Goal: Navigation & Orientation: Find specific page/section

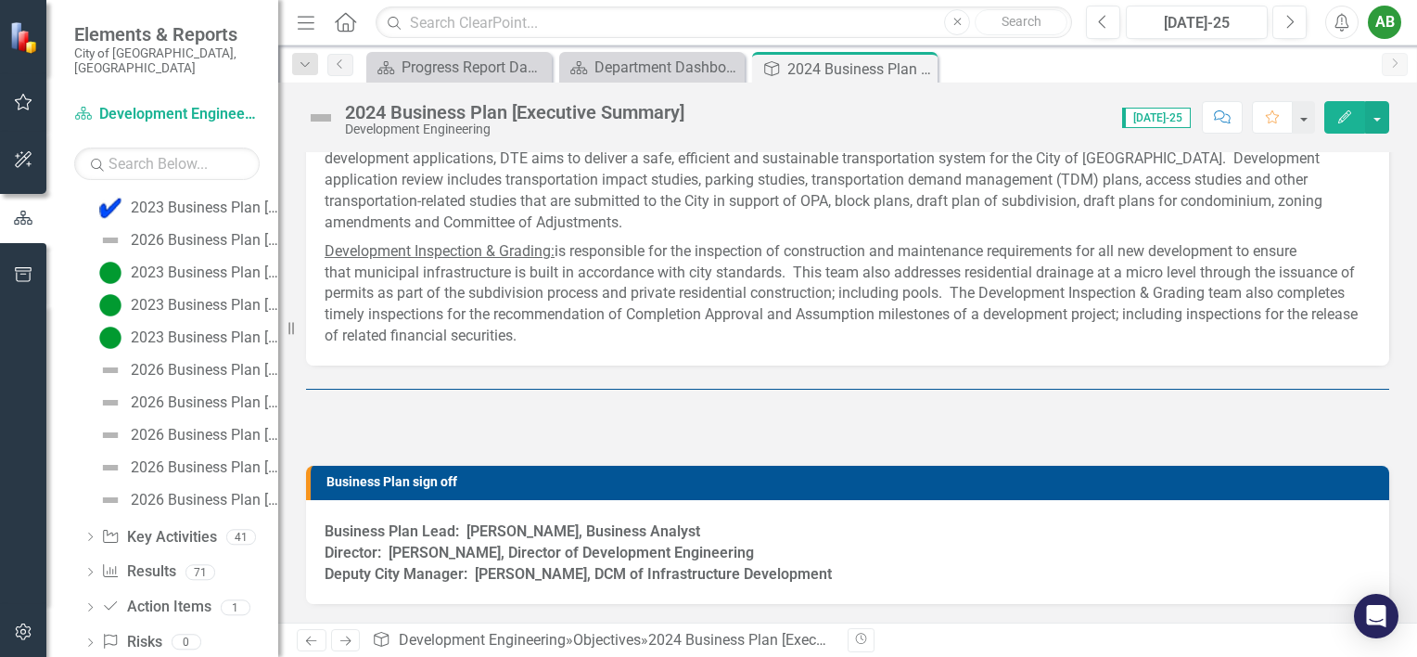
scroll to position [371, 0]
click at [144, 358] on div "2026 Business Plan [Objective #1]" at bounding box center [204, 366] width 147 height 17
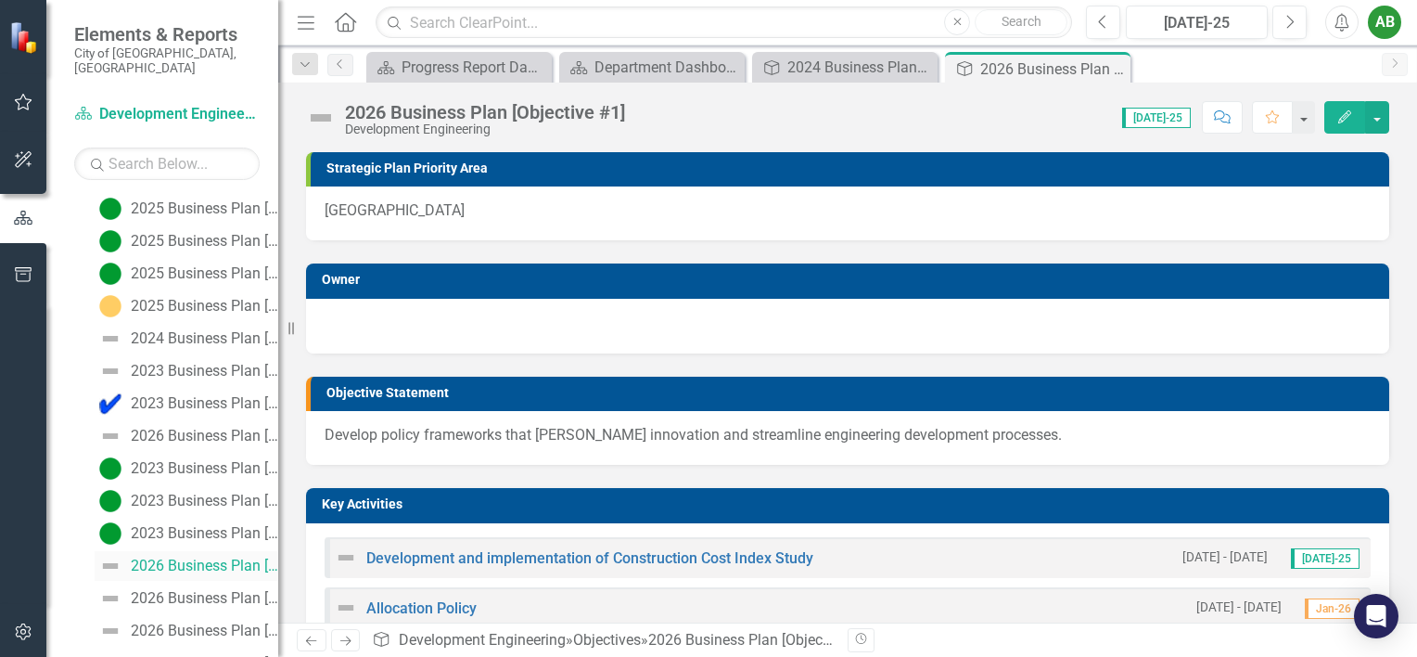
scroll to position [264, 0]
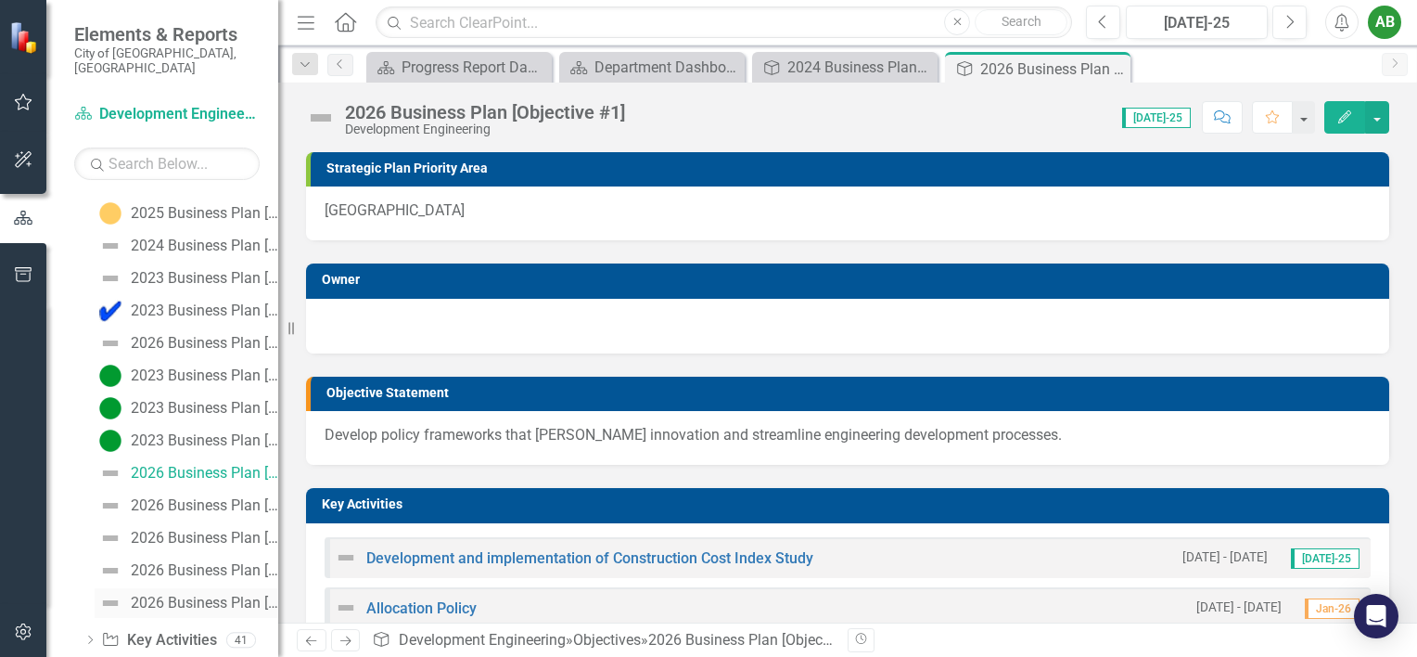
click at [196, 595] on div "2026 Business Plan [Objective #5]" at bounding box center [204, 603] width 147 height 17
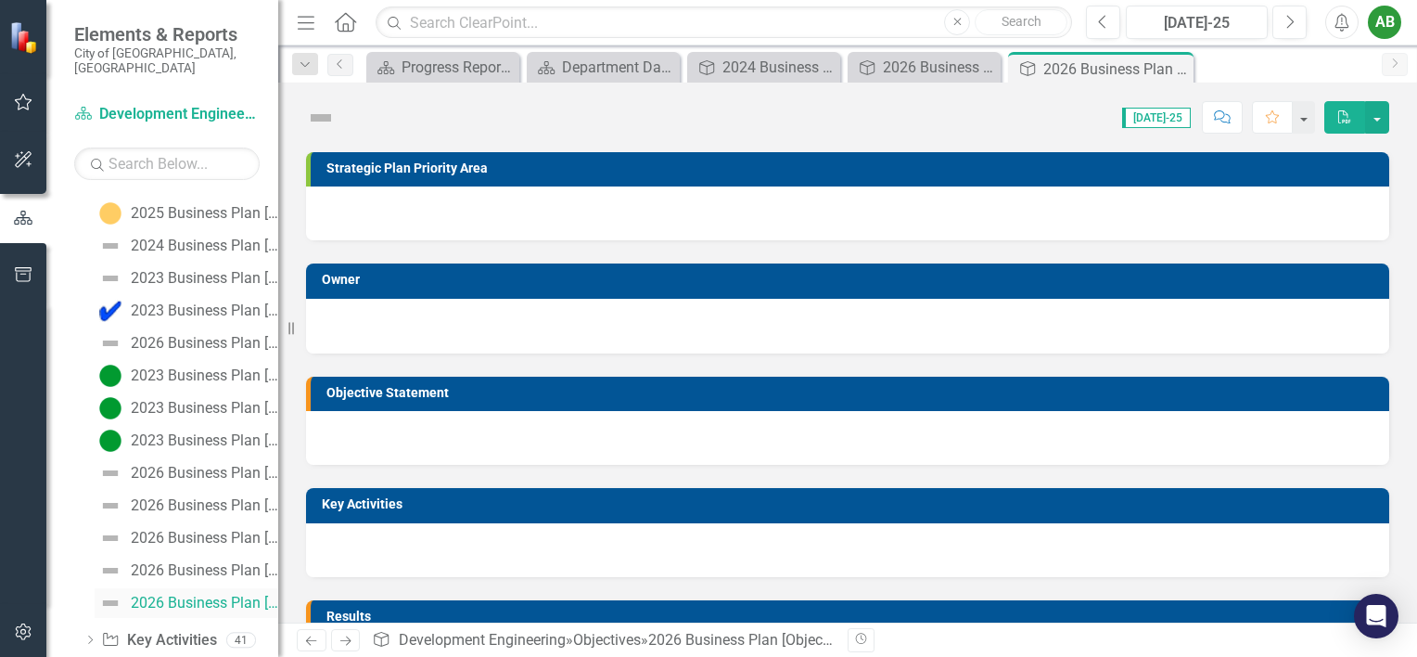
scroll to position [209, 0]
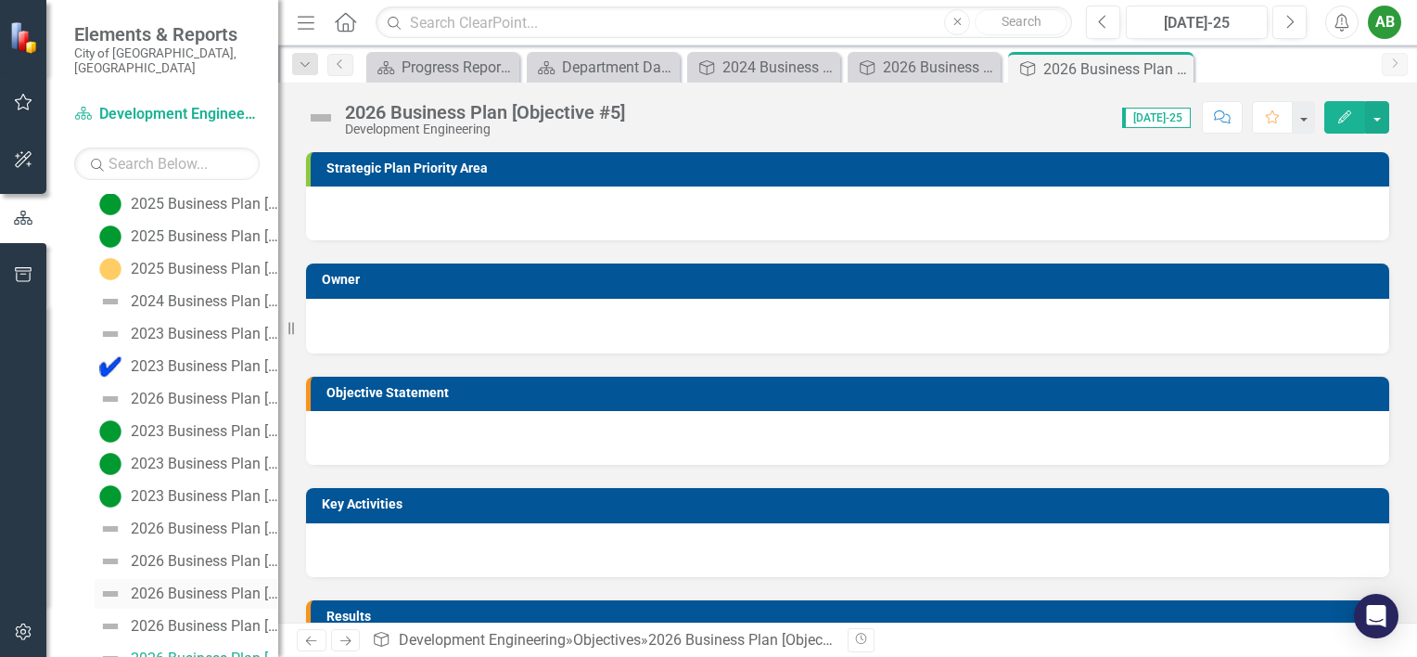
click at [193, 585] on div "2026 Business Plan [Objective #3]" at bounding box center [204, 593] width 147 height 17
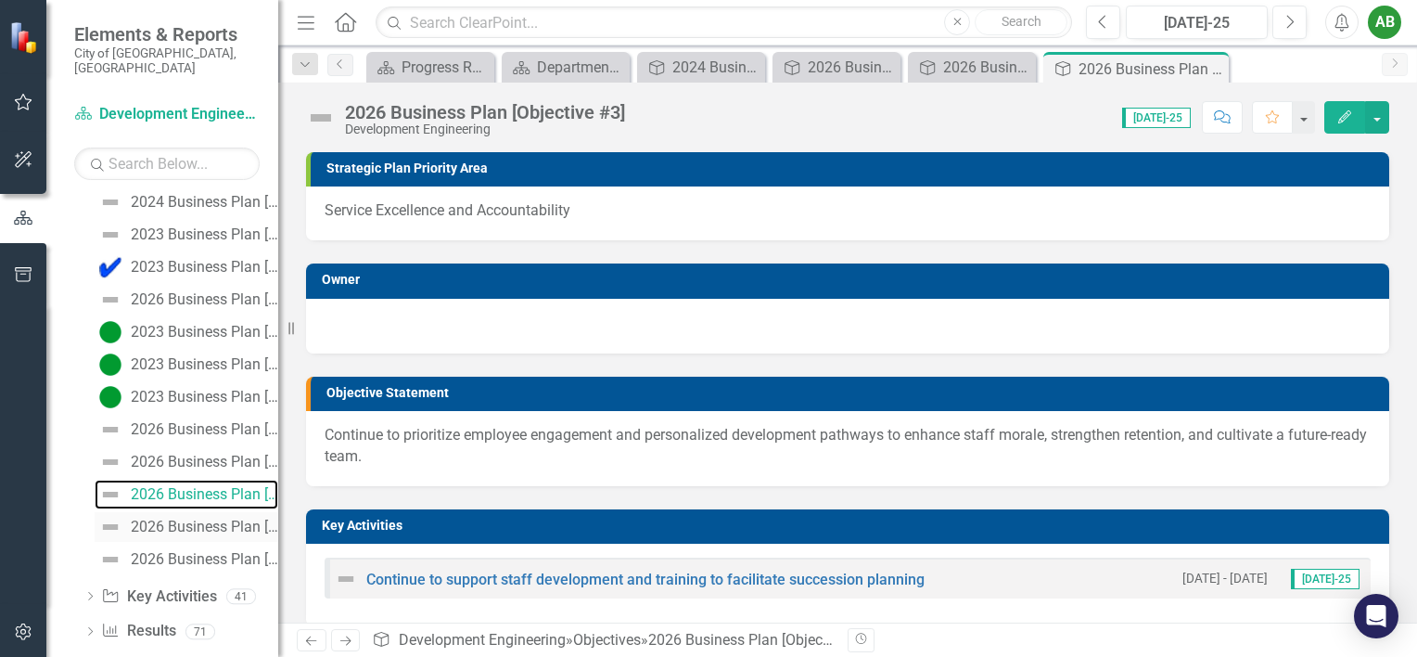
scroll to position [392, 0]
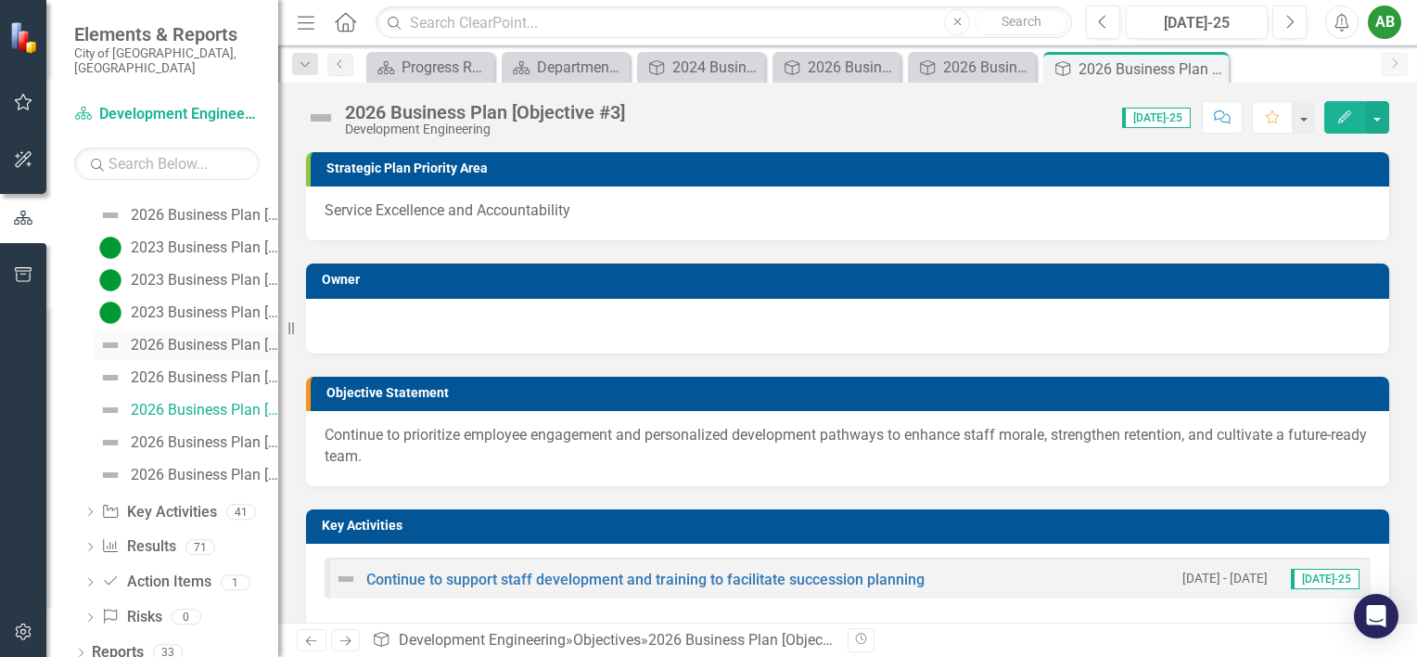
click at [168, 338] on link "2026 Business Plan [Objective #1]" at bounding box center [187, 345] width 184 height 30
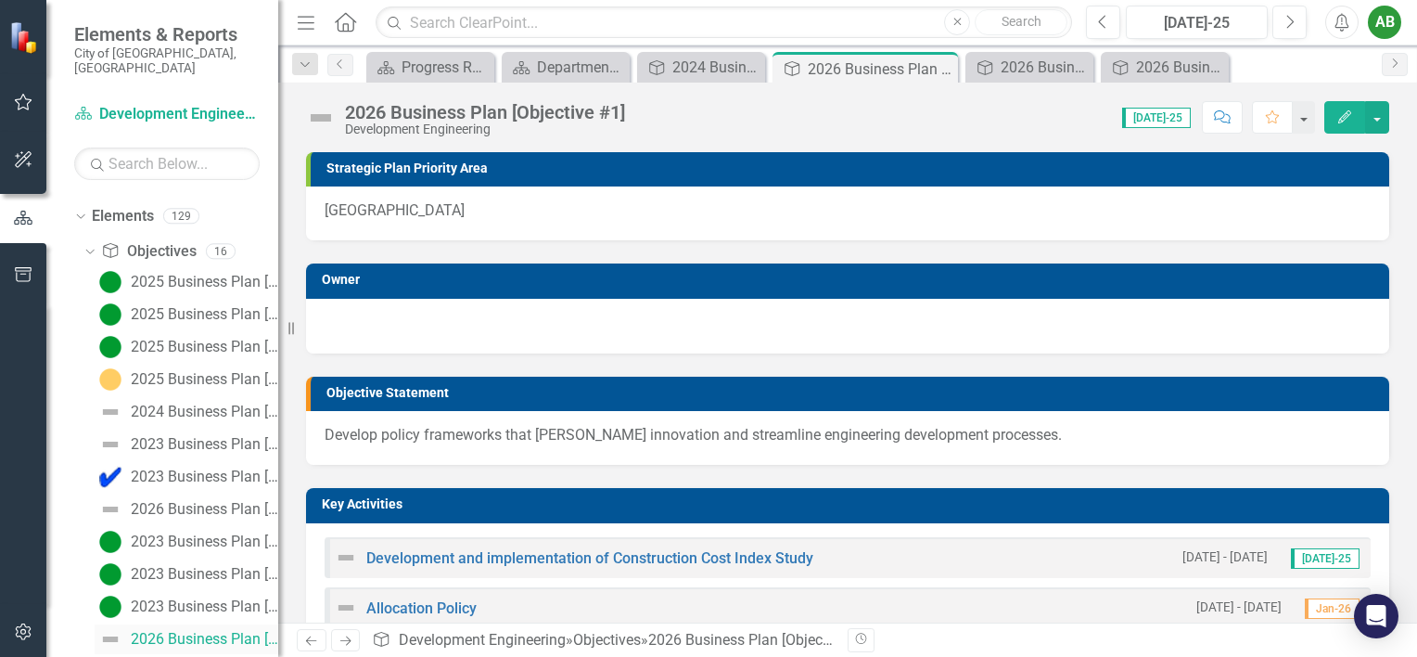
scroll to position [79, 0]
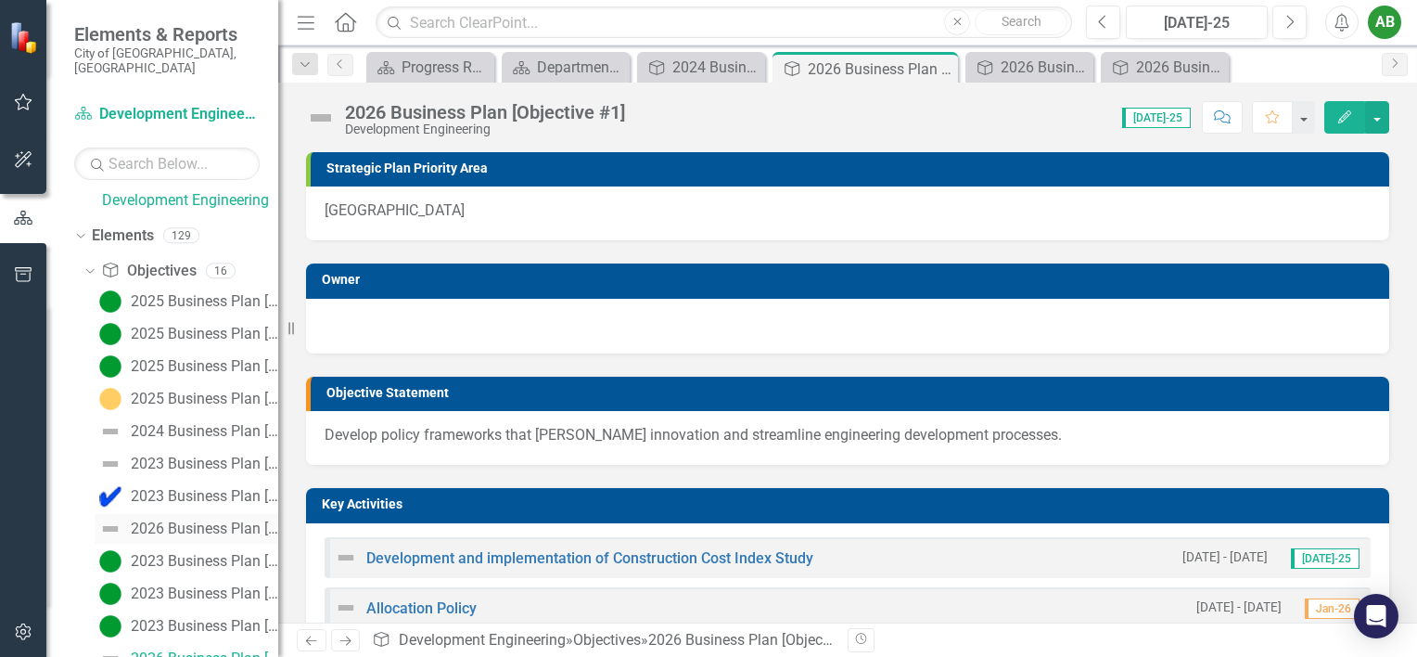
click at [191, 520] on div "2026 Business Plan [Executive Summary]" at bounding box center [204, 528] width 147 height 17
